Goal: Communication & Community: Answer question/provide support

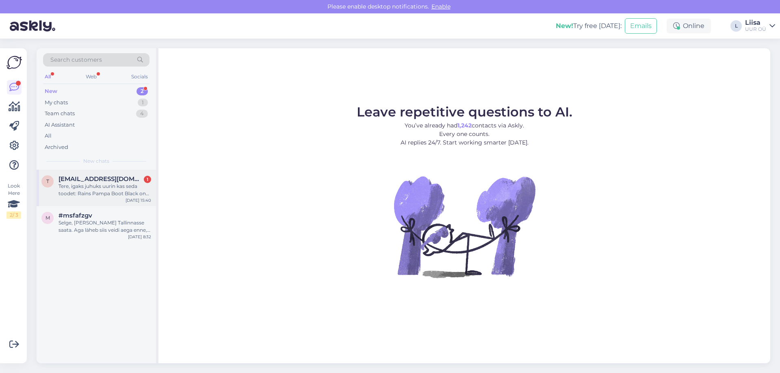
click at [112, 186] on div "Tere, igaks juhuks uurin kas seda toodet: Rains Pampa Boot Black on tulemas müü…" at bounding box center [104, 190] width 93 height 15
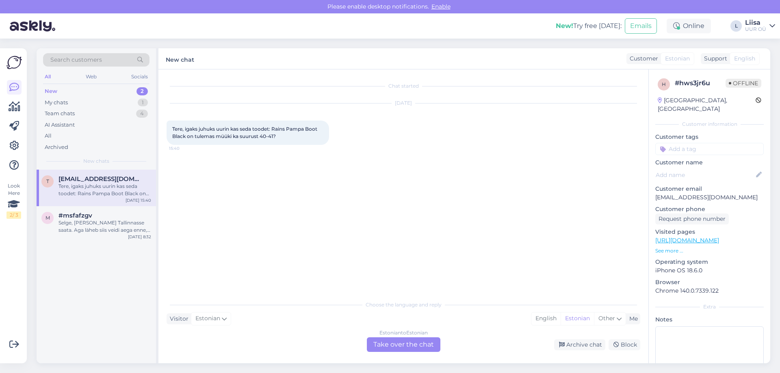
click at [387, 348] on div "Estonian to Estonian Take over the chat" at bounding box center [404, 344] width 74 height 15
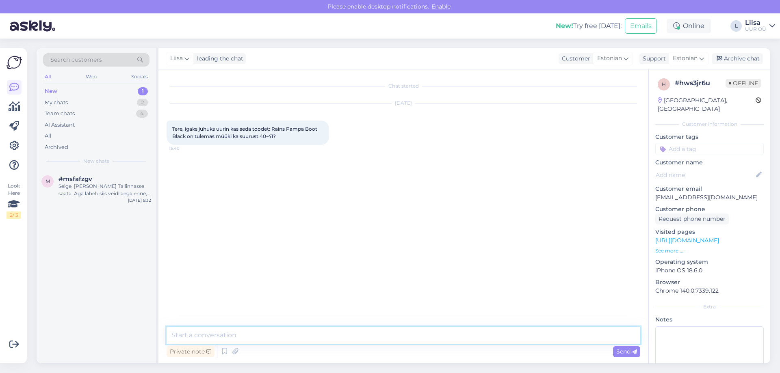
click at [221, 335] on textarea at bounding box center [404, 335] width 474 height 17
type textarea "Tere! Kahjuks neid saapaid meil juurde tulemas ei ole. Musta värvi viimane suur…"
click at [624, 351] on span "Send" at bounding box center [626, 351] width 21 height 7
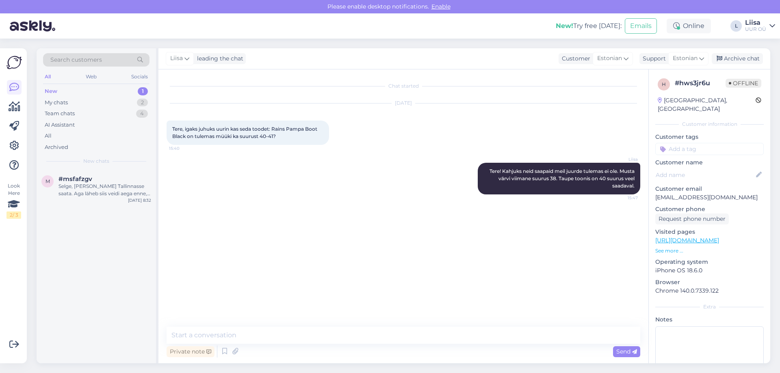
click at [307, 195] on div "[PERSON_NAME]! Kahjuks neid saapaid meil juurde tulemas ei ole. Musta värvi vii…" at bounding box center [404, 179] width 474 height 50
click at [102, 102] on div "My chats 2" at bounding box center [96, 102] width 106 height 11
click at [100, 218] on span "[EMAIL_ADDRESS][DOMAIN_NAME]" at bounding box center [100, 215] width 84 height 7
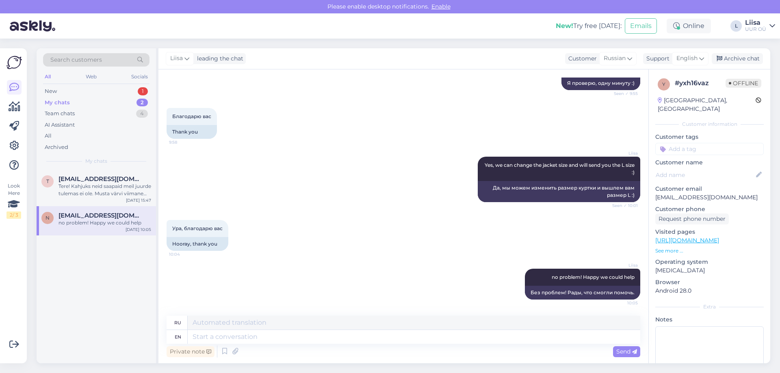
click at [98, 101] on div "My chats 2" at bounding box center [96, 102] width 106 height 11
click at [82, 115] on div "Team chats 4" at bounding box center [96, 113] width 106 height 11
